Goal: Browse casually

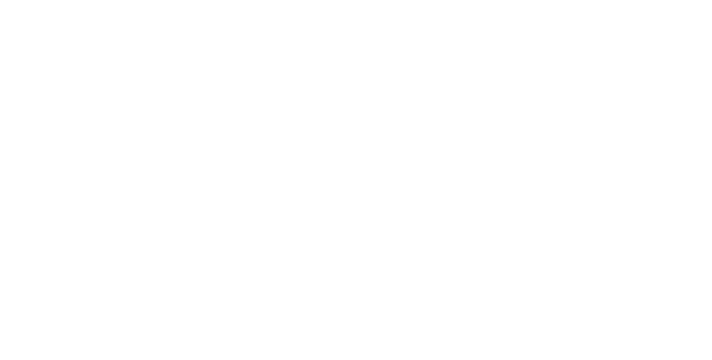
scroll to position [2029, 0]
drag, startPoint x: 341, startPoint y: 138, endPoint x: 125, endPoint y: 90, distance: 221.0
drag, startPoint x: 122, startPoint y: 90, endPoint x: 381, endPoint y: 92, distance: 258.3
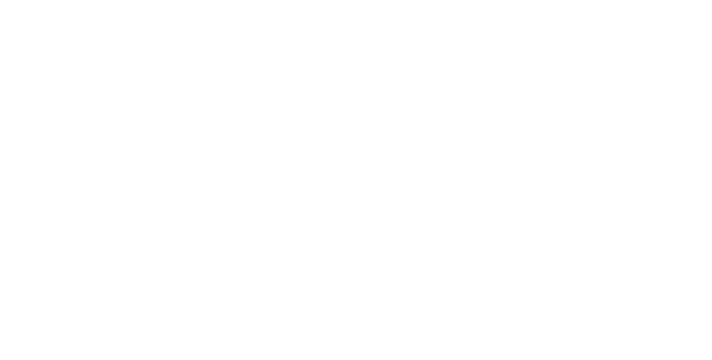
copy h3 "Пора разорвать этот"
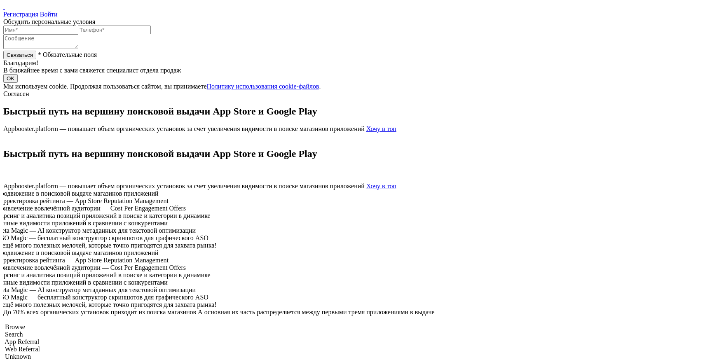
scroll to position [2169, 0]
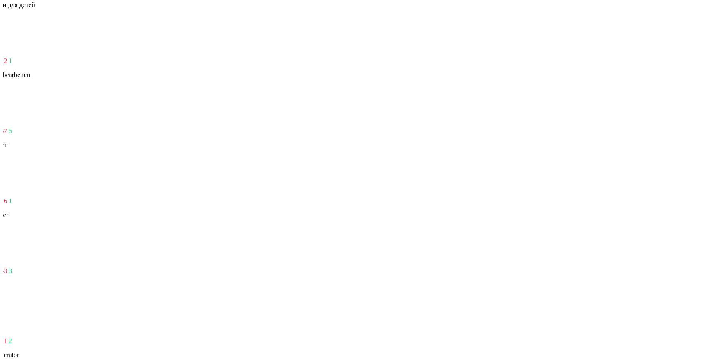
scroll to position [2601, 0]
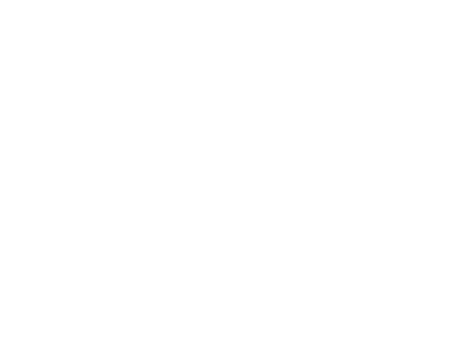
scroll to position [1967, 0]
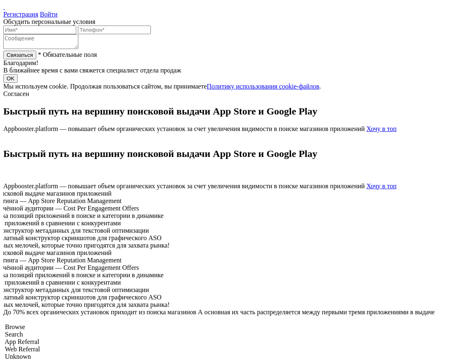
scroll to position [304, 0]
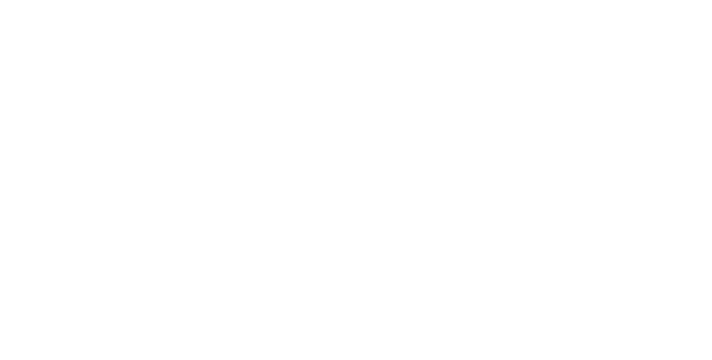
scroll to position [2082, 0]
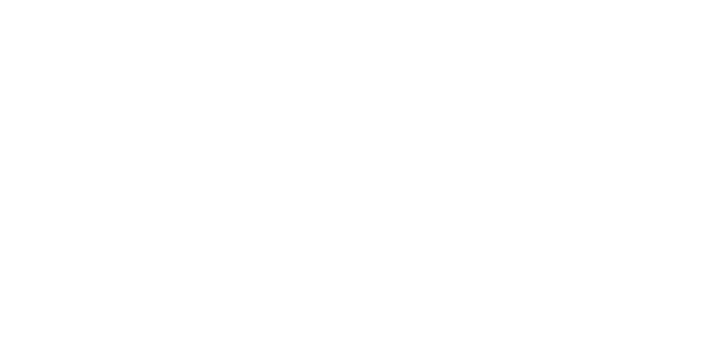
scroll to position [8775, 0]
